Goal: Task Accomplishment & Management: Manage account settings

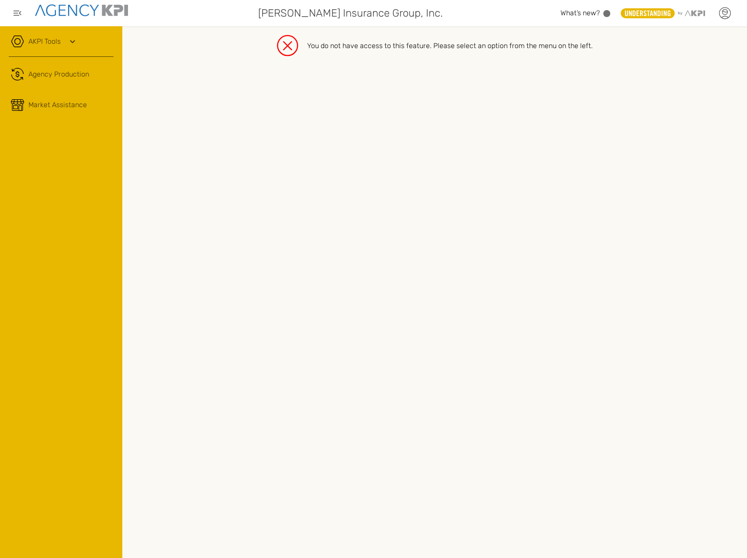
click at [724, 17] on icon at bounding box center [725, 16] width 7 height 1
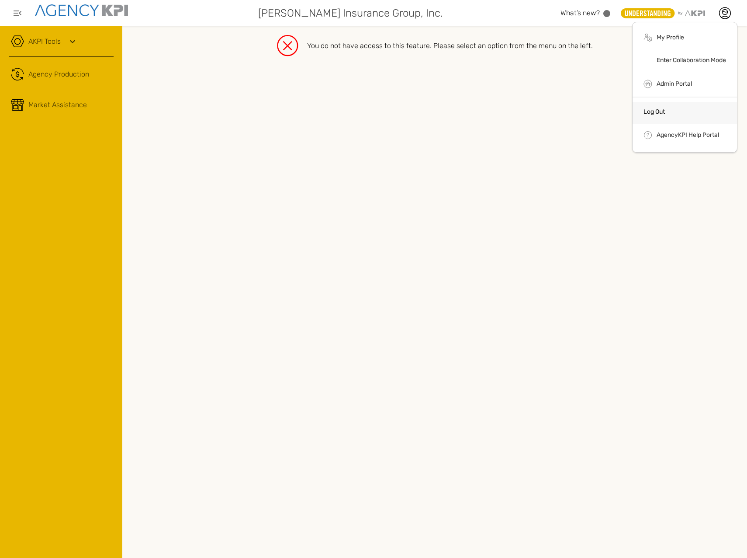
click at [677, 118] on li "Log Out" at bounding box center [685, 113] width 104 height 23
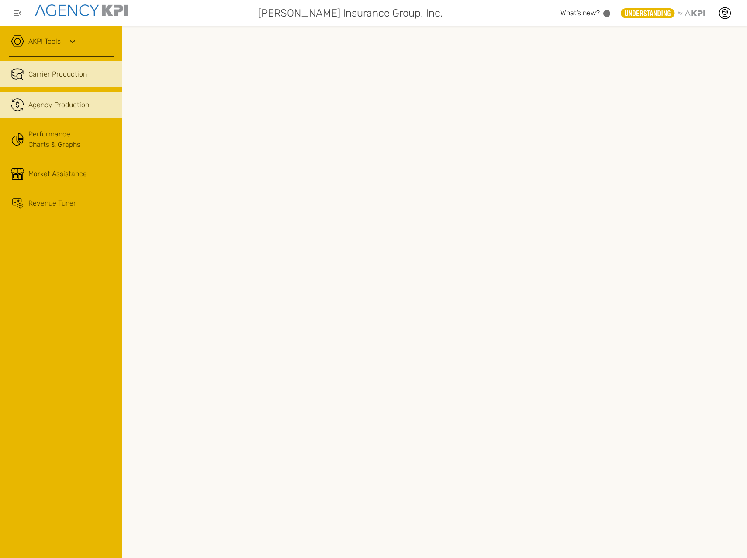
click at [37, 103] on span "Agency Production" at bounding box center [58, 105] width 61 height 10
click at [730, 6] on div at bounding box center [725, 13] width 22 height 22
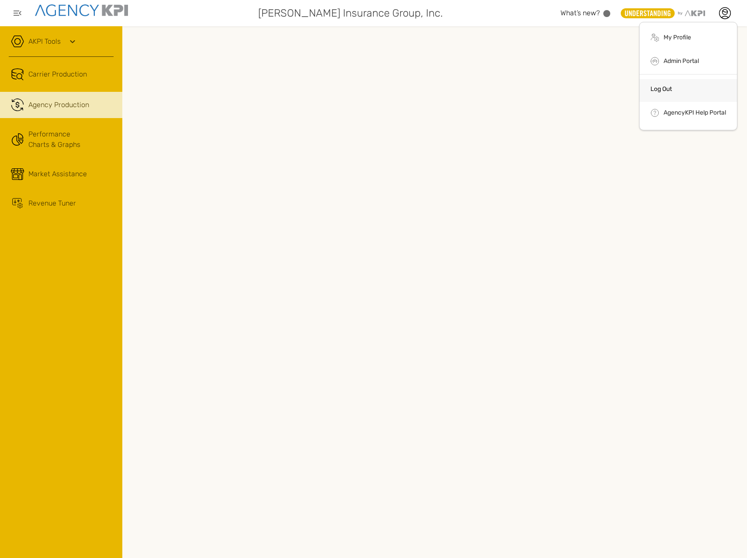
click at [649, 84] on li "Log Out" at bounding box center [688, 90] width 97 height 23
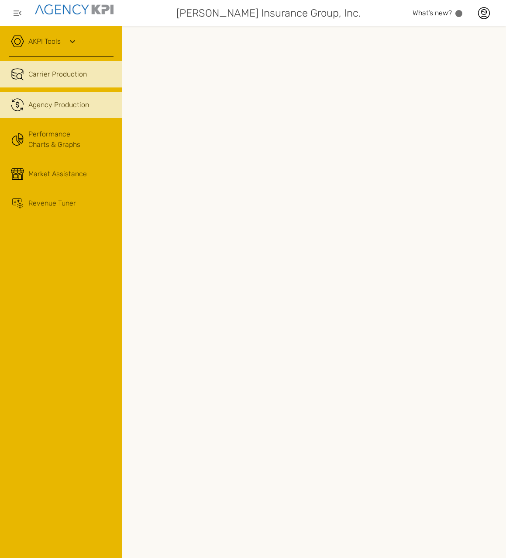
click at [22, 111] on link ".cls-1{fill:none;stroke:#221f20;stroke-linecap:round;stroke-linejoin:round;stro…" at bounding box center [61, 105] width 122 height 26
